Goal: Book appointment/travel/reservation

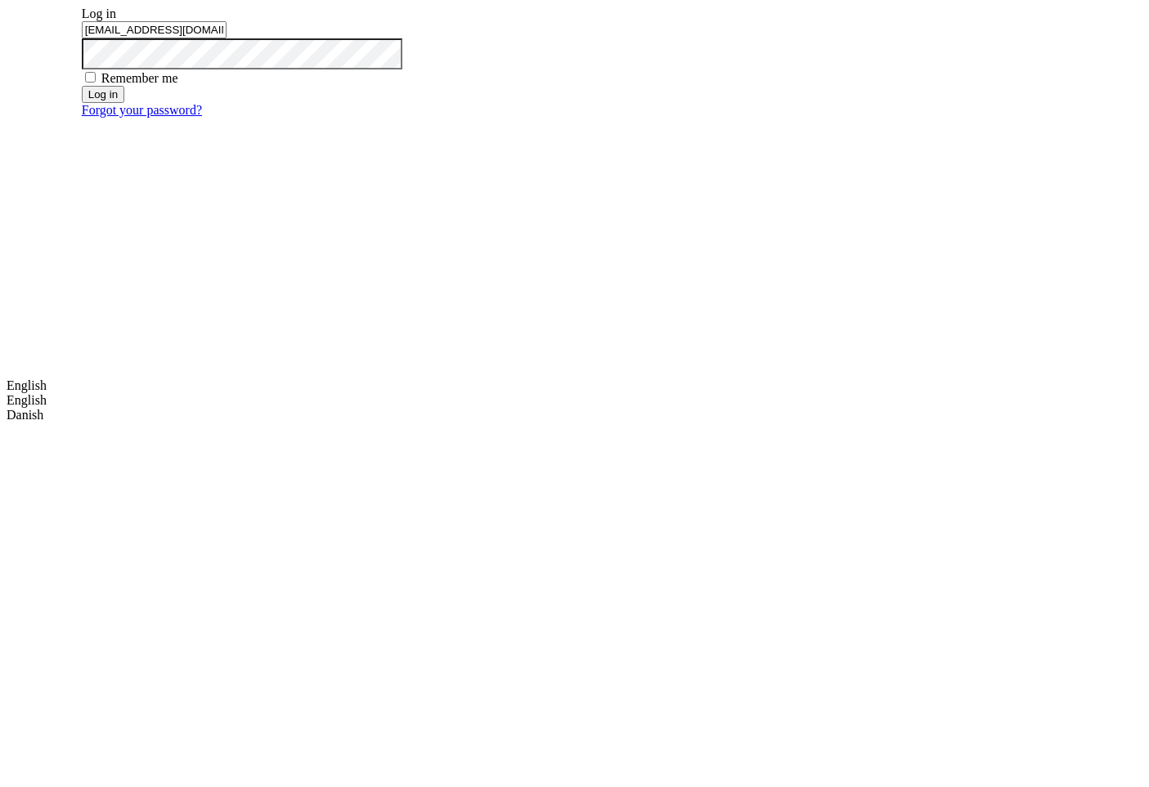
type input "m.dehtiar@mobidev.biz"
click at [124, 103] on button "Log in" at bounding box center [103, 94] width 43 height 17
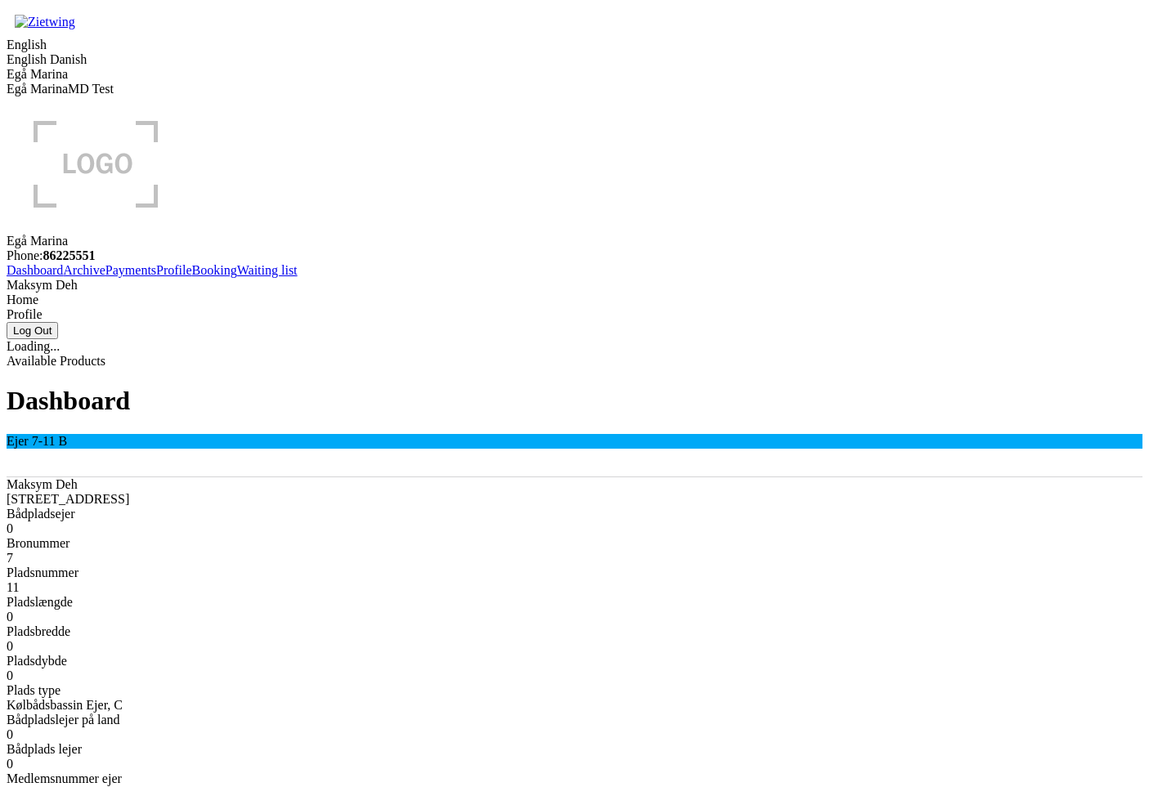
click at [192, 277] on link "Booking" at bounding box center [214, 270] width 45 height 14
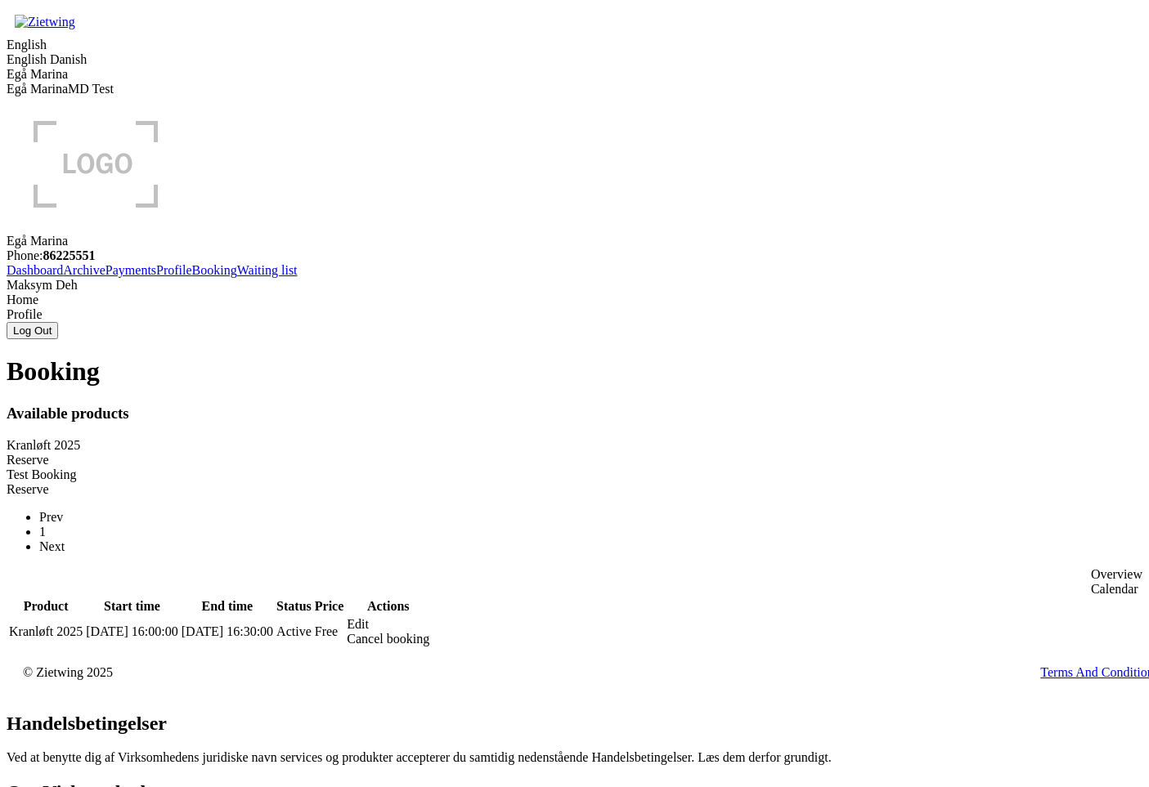
click at [464, 453] on div "Reserve" at bounding box center [575, 460] width 1136 height 15
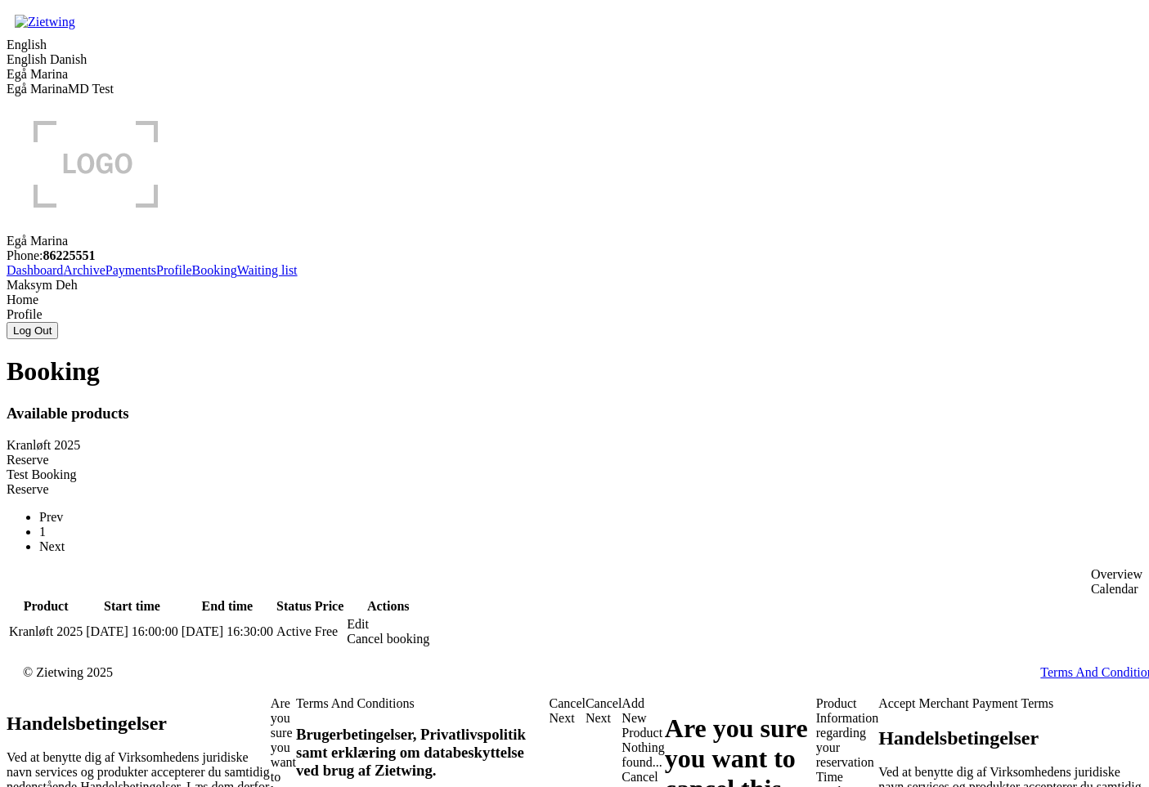
drag, startPoint x: 166, startPoint y: 467, endPoint x: 190, endPoint y: 450, distance: 29.3
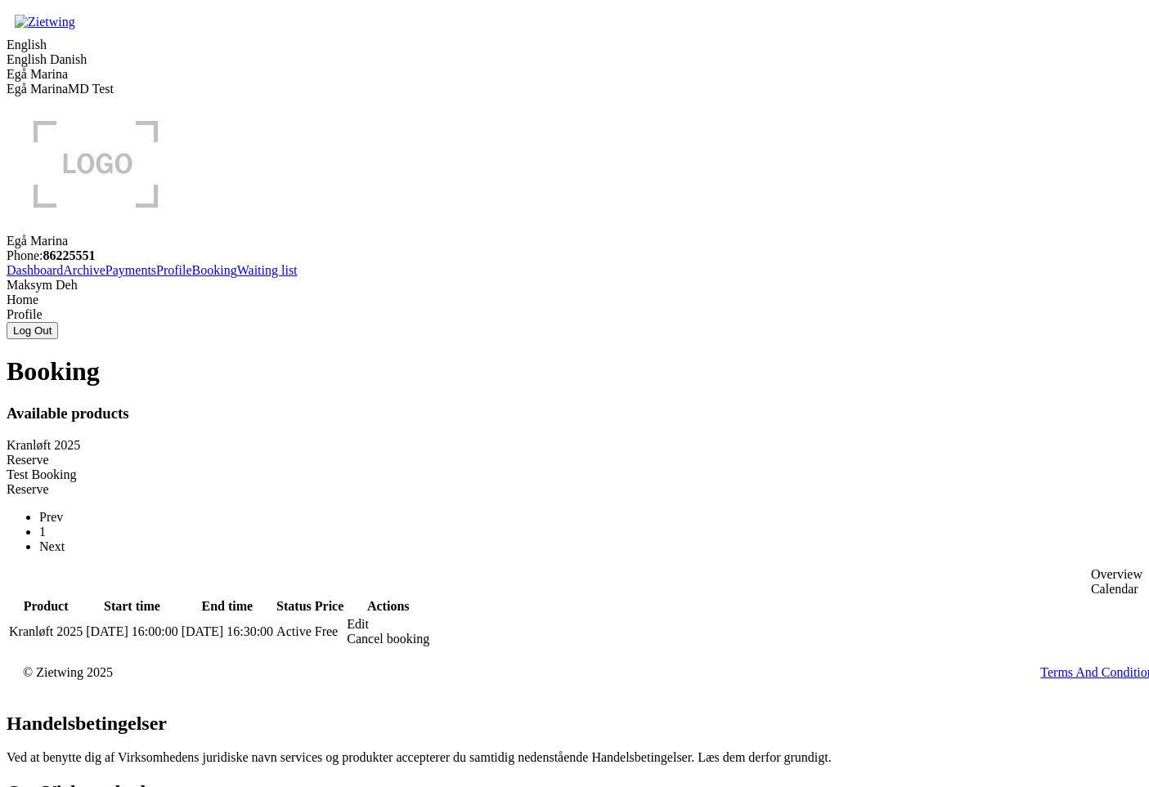
click at [473, 453] on div "Reserve" at bounding box center [575, 460] width 1136 height 15
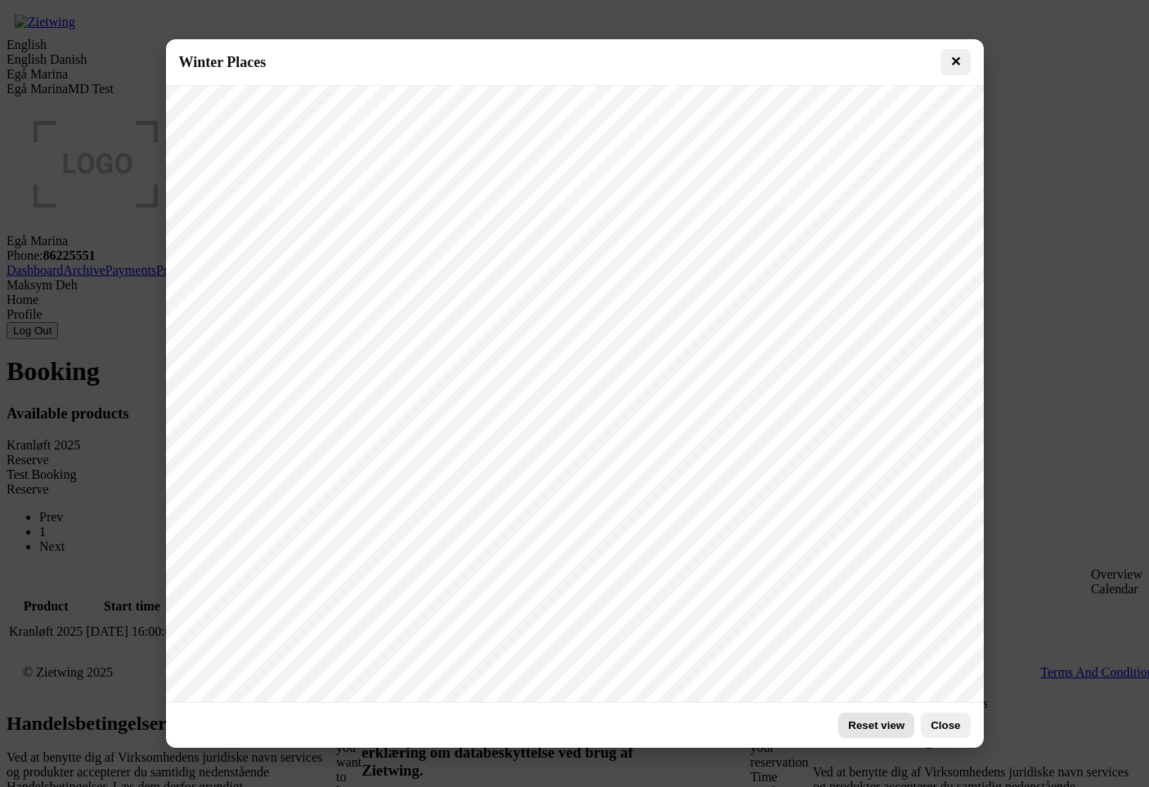
click at [887, 724] on button "Reset view" at bounding box center [876, 725] width 76 height 25
click at [872, 725] on button "Reset view" at bounding box center [876, 725] width 76 height 25
click at [955, 57] on button "✕" at bounding box center [955, 62] width 30 height 26
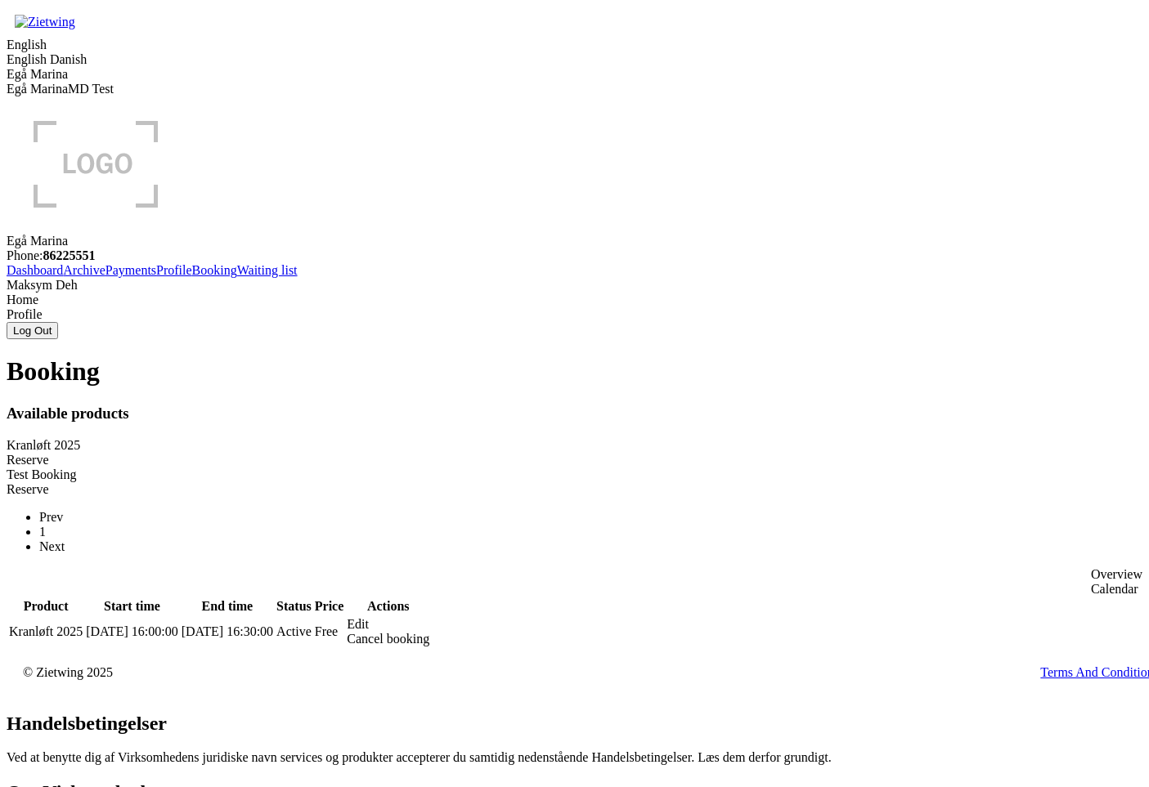
click at [471, 453] on div "Reserve" at bounding box center [575, 460] width 1136 height 15
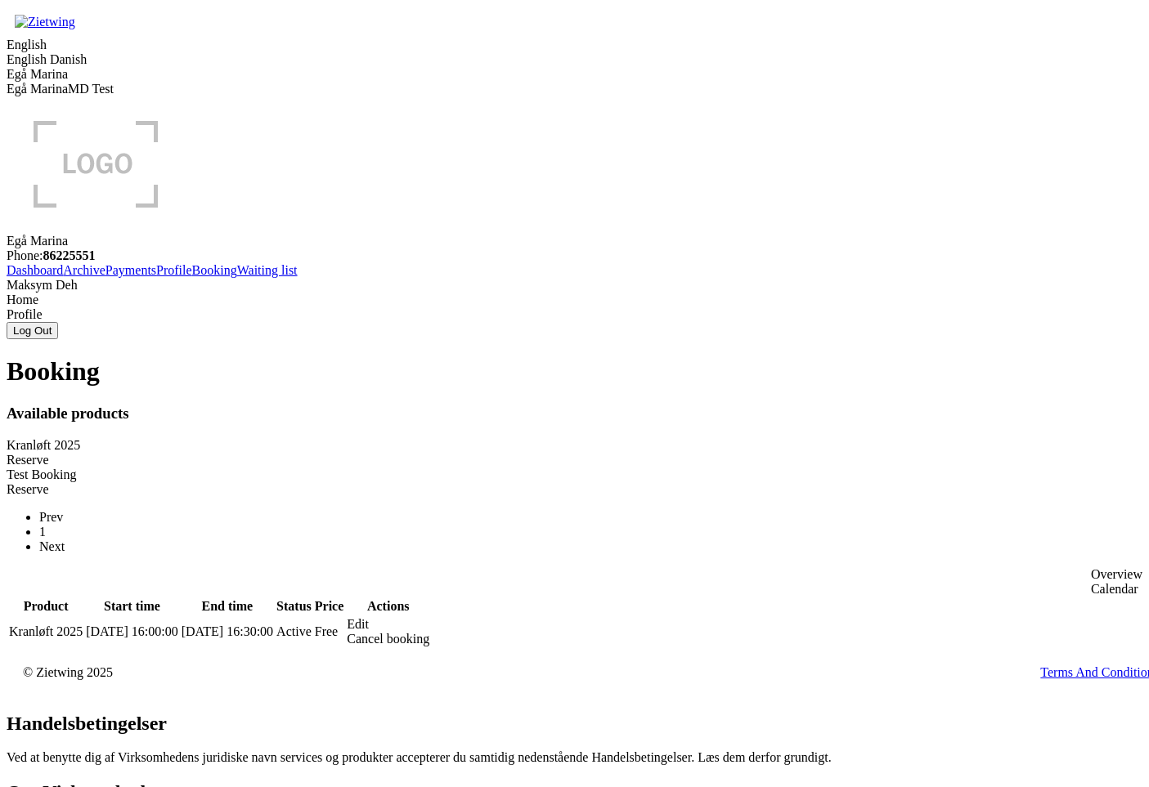
click at [527, 482] on div "Reserve" at bounding box center [575, 489] width 1136 height 15
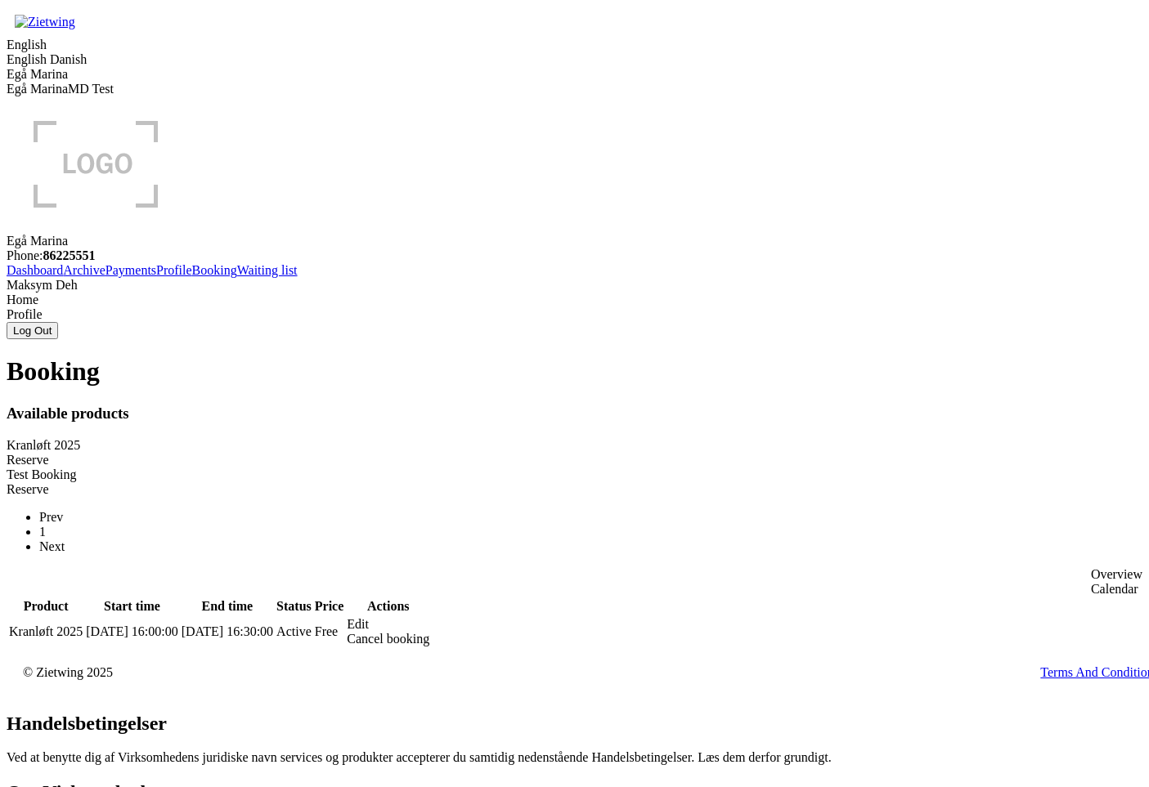
click at [525, 453] on div "Reserve" at bounding box center [575, 460] width 1136 height 15
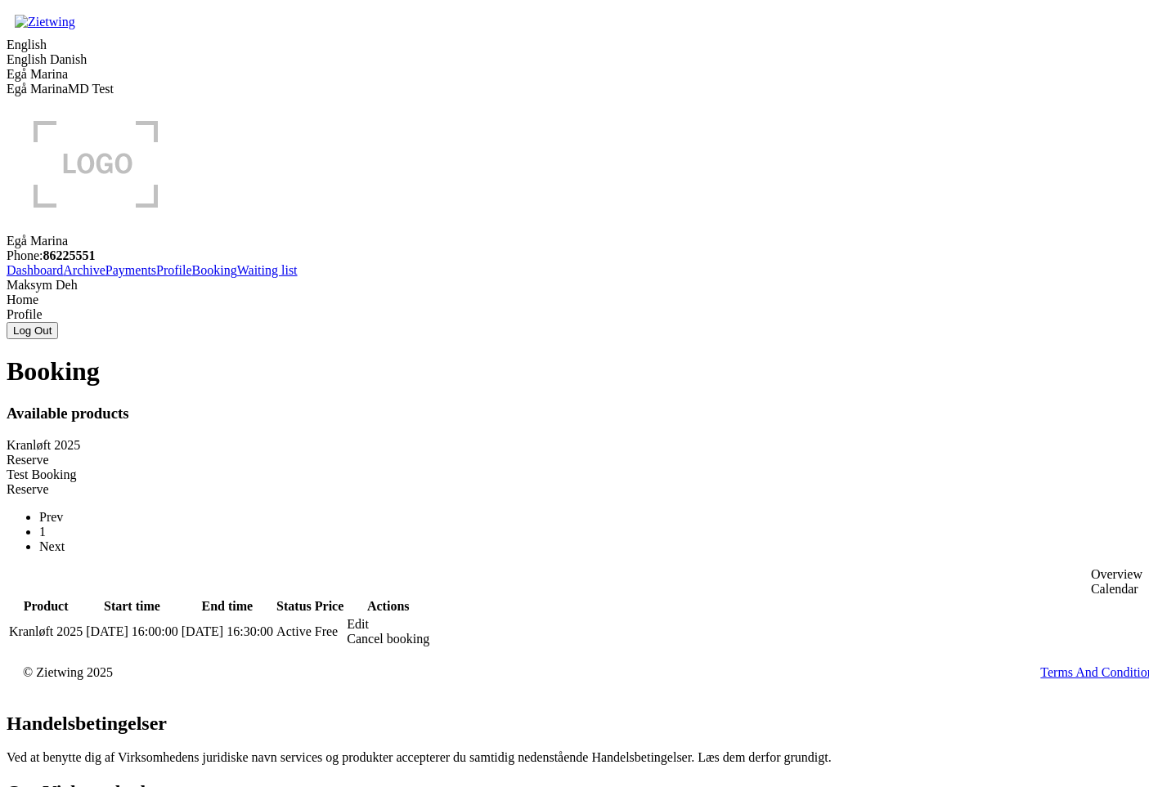
click at [487, 453] on div "Reserve" at bounding box center [575, 460] width 1136 height 15
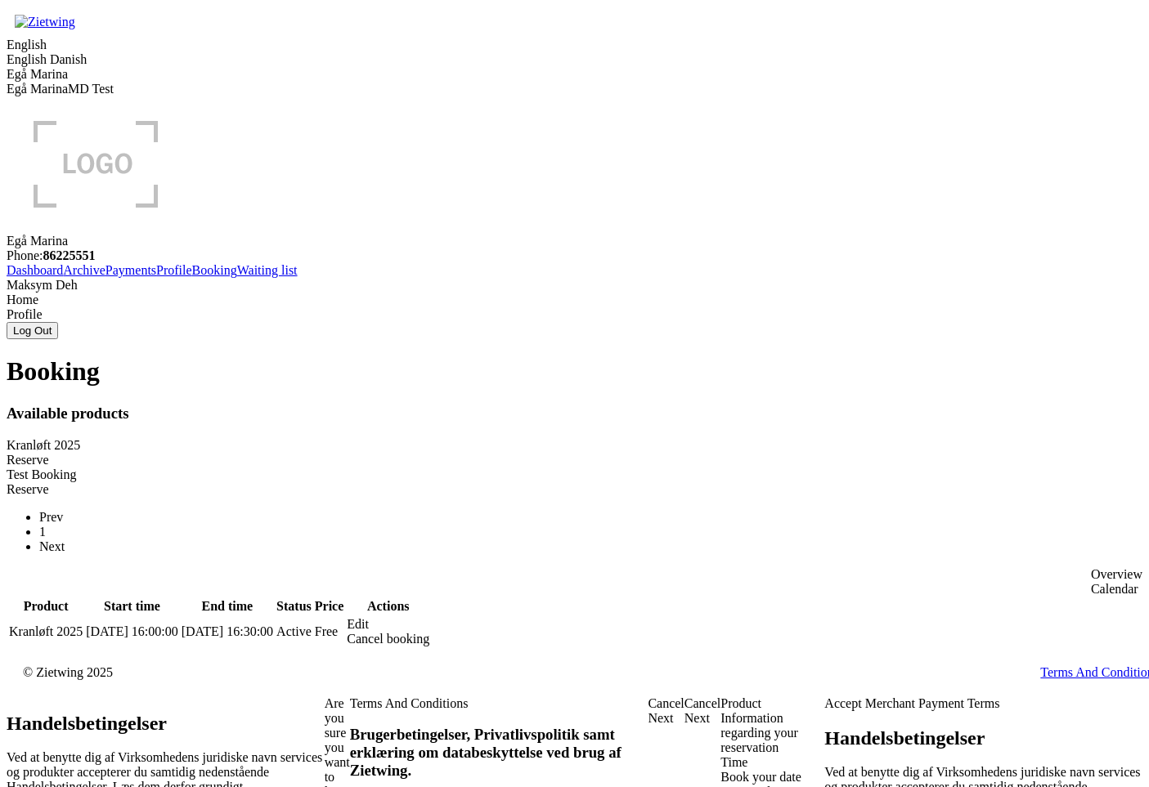
click at [720, 785] on div "Winter Place" at bounding box center [772, 792] width 104 height 15
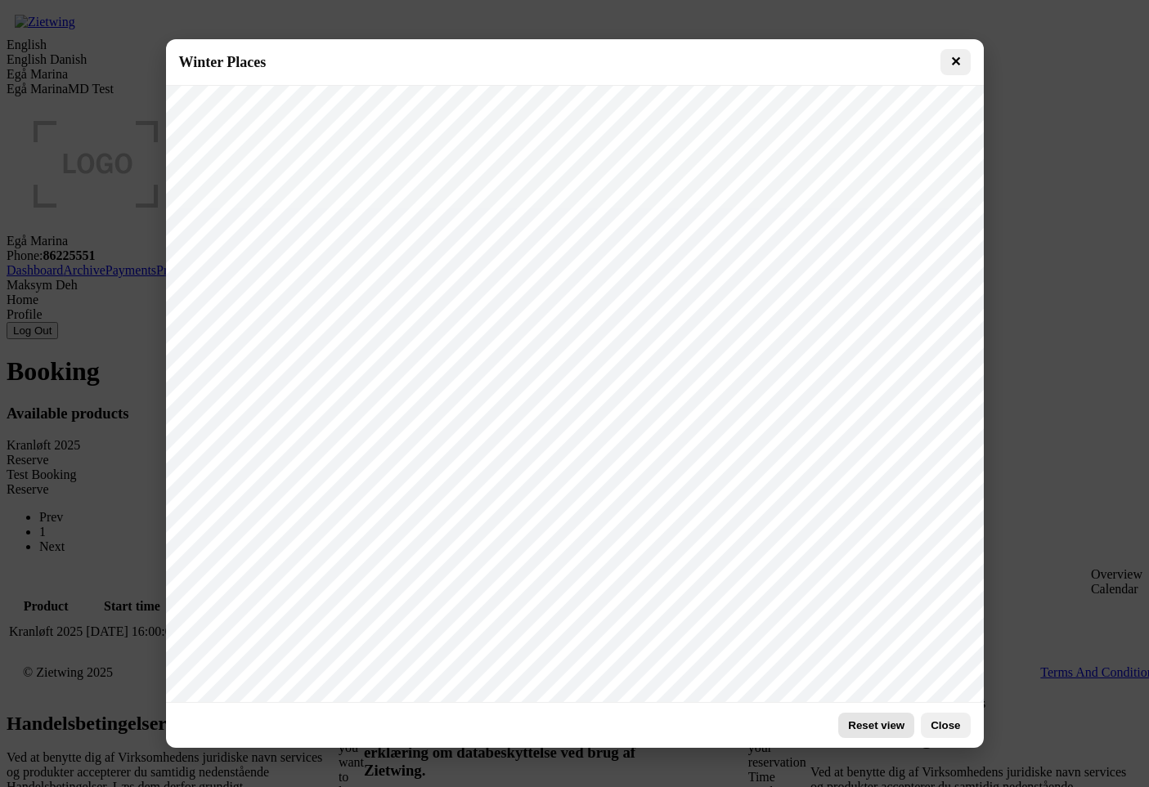
click at [879, 729] on button "Reset view" at bounding box center [876, 725] width 76 height 25
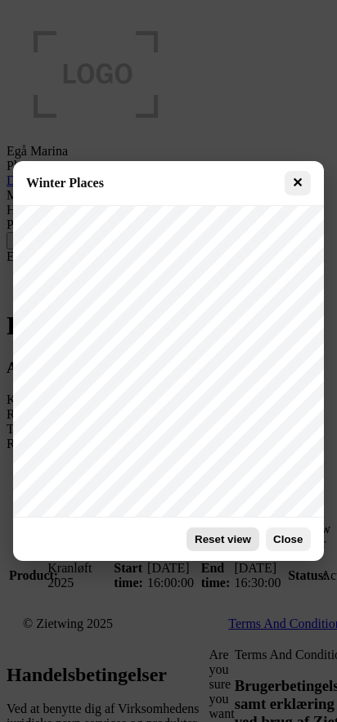
click at [303, 174] on button "✕" at bounding box center [298, 183] width 26 height 25
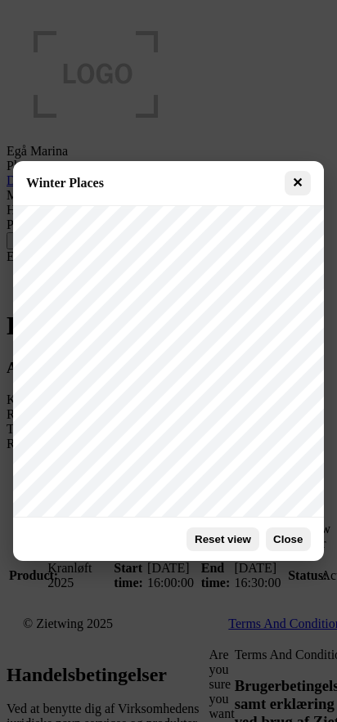
click at [306, 180] on button "✕" at bounding box center [298, 183] width 26 height 25
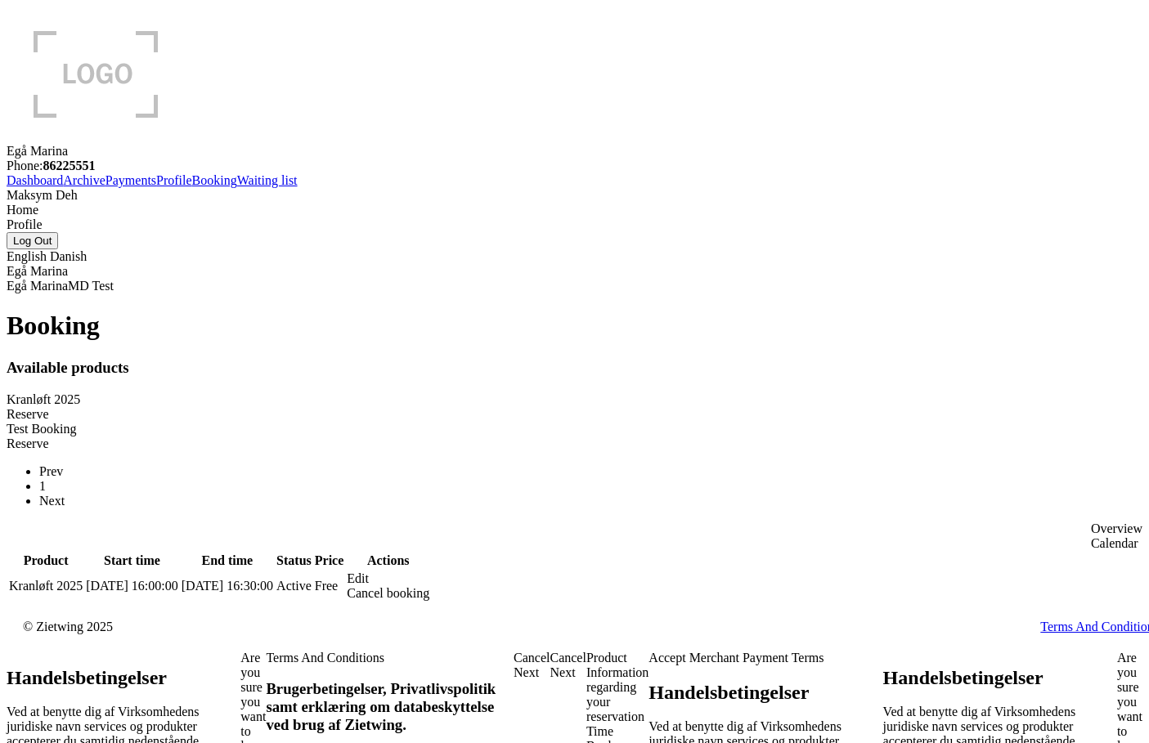
scroll to position [0, 0]
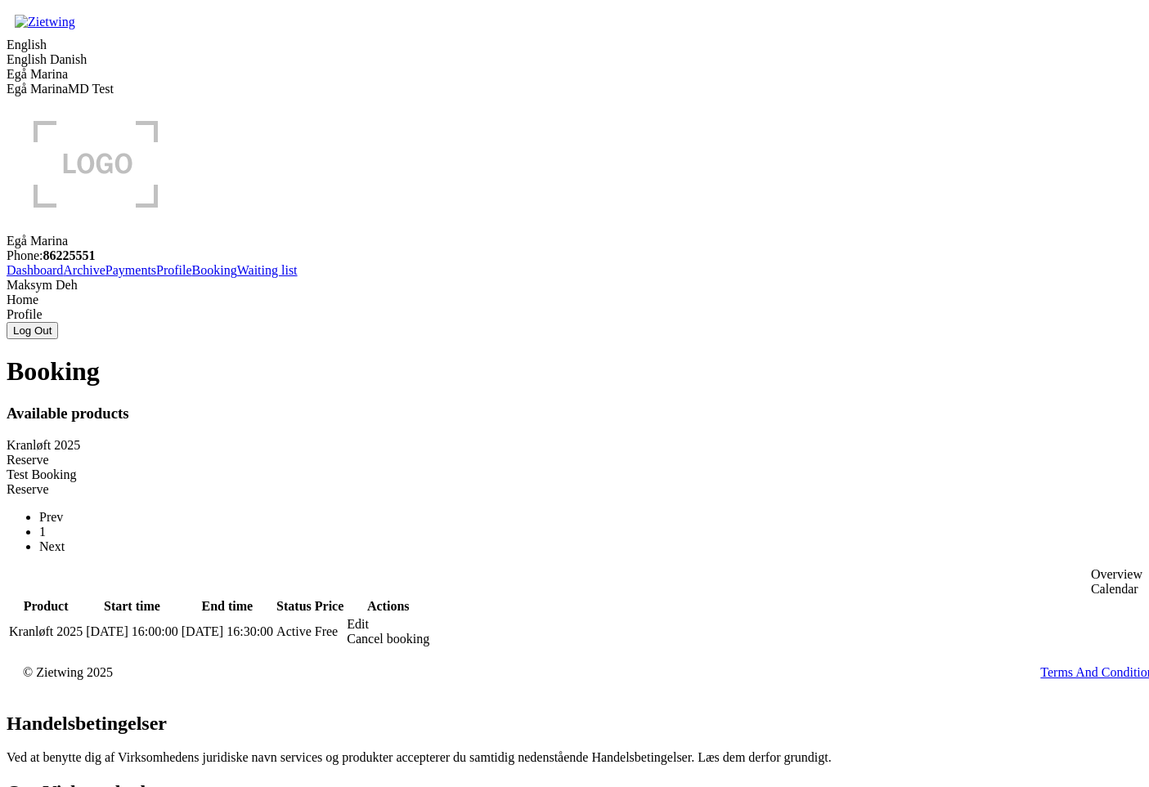
click at [488, 453] on div "Reserve" at bounding box center [575, 460] width 1136 height 15
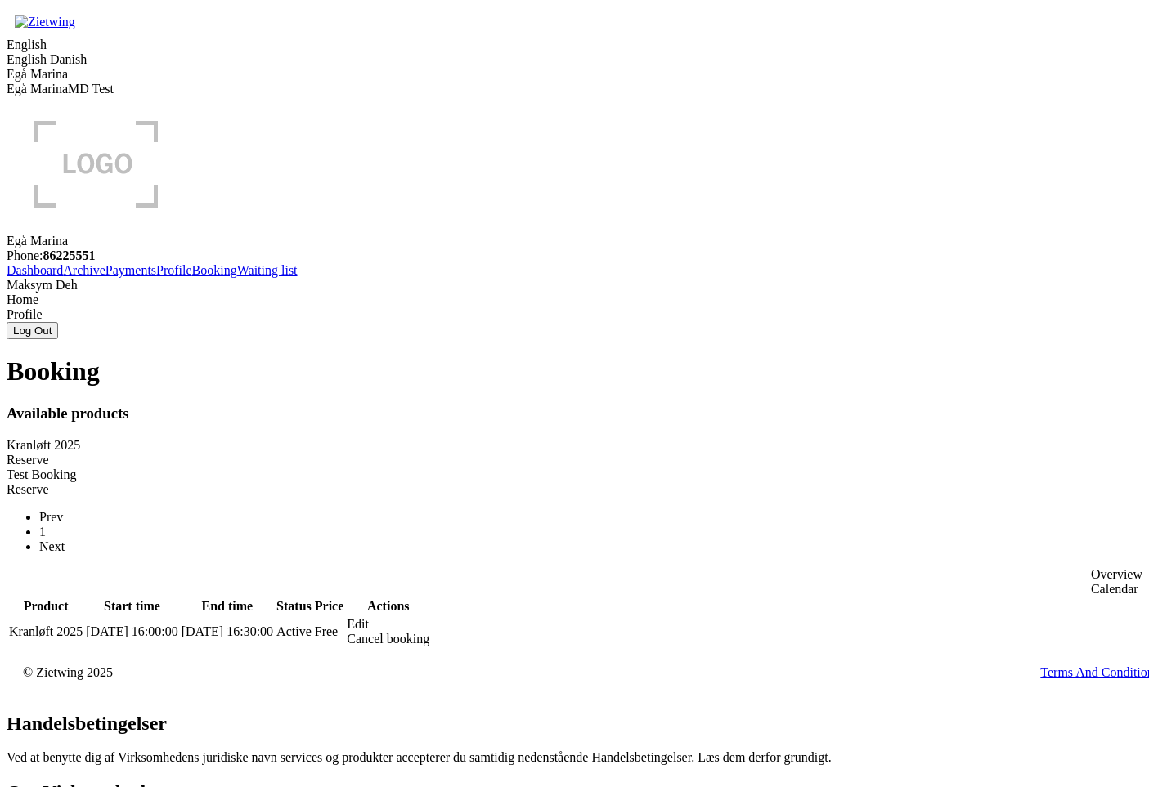
click at [495, 453] on div "Reserve" at bounding box center [575, 460] width 1136 height 15
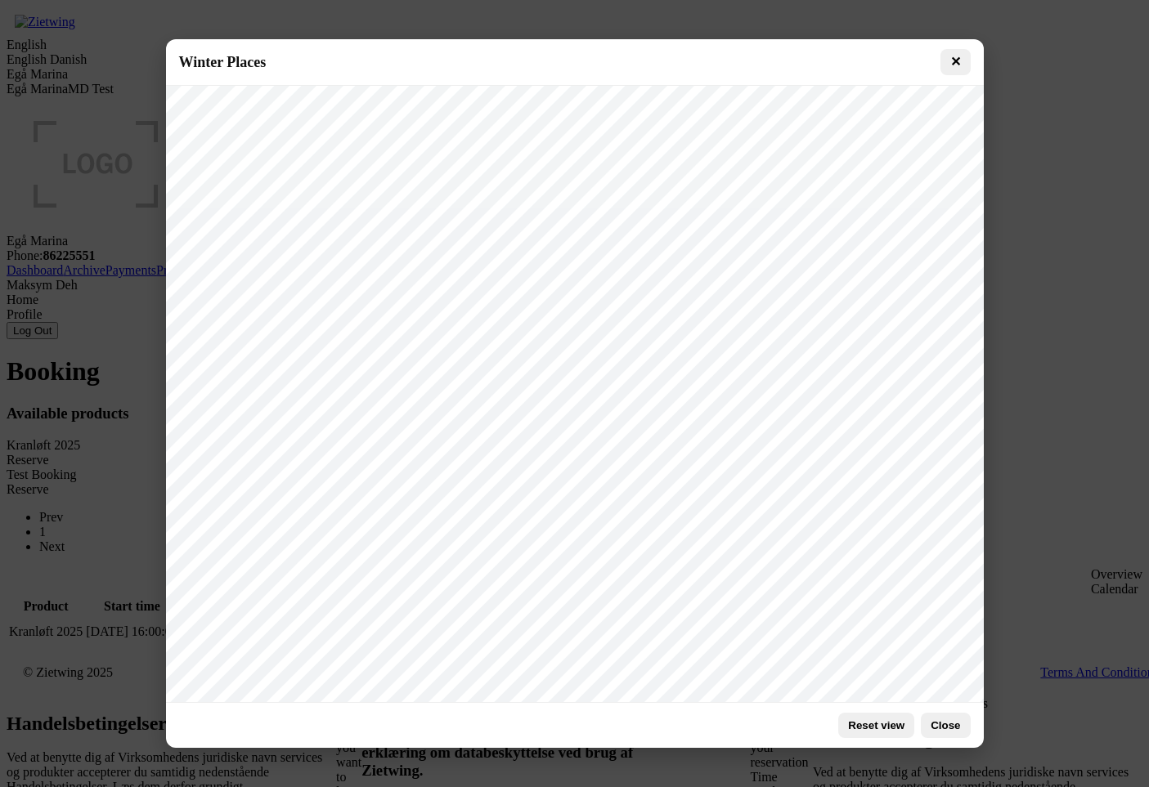
drag, startPoint x: 871, startPoint y: 729, endPoint x: 873, endPoint y: 713, distance: 16.5
click at [870, 729] on button "Reset view" at bounding box center [876, 725] width 76 height 25
click at [953, 729] on button "Close" at bounding box center [945, 725] width 49 height 25
